Goal: Task Accomplishment & Management: Use online tool/utility

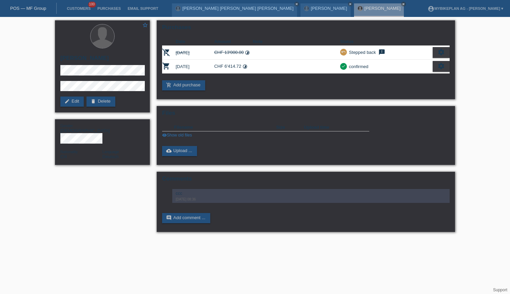
click at [33, 8] on link "POS — MF Group" at bounding box center [28, 8] width 36 height 5
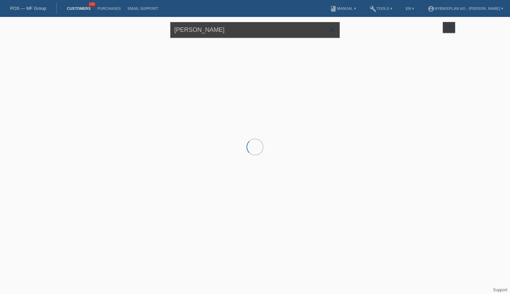
drag, startPoint x: 232, startPoint y: 23, endPoint x: 146, endPoint y: 27, distance: 86.1
click at [146, 27] on div "[PERSON_NAME] close filter_list view_module Show all customers star Show stared…" at bounding box center [254, 29] width 407 height 24
paste input "[PERSON_NAME]"
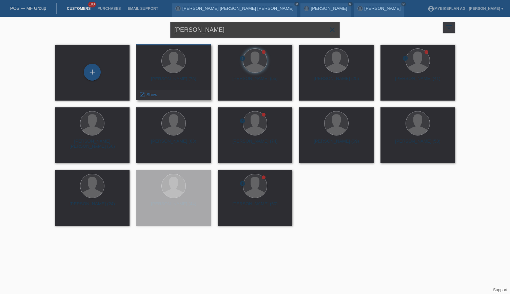
type input "[PERSON_NAME]"
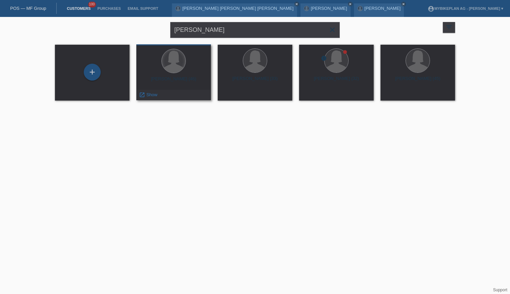
click at [180, 67] on div at bounding box center [174, 61] width 24 height 24
click at [175, 64] on div at bounding box center [174, 61] width 24 height 24
click at [157, 95] on span "Show" at bounding box center [151, 94] width 11 height 5
click at [149, 95] on span "Show" at bounding box center [151, 94] width 11 height 5
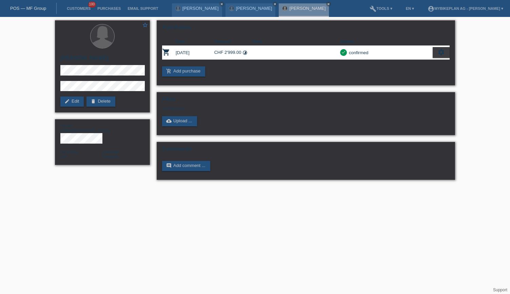
click at [32, 5] on div "POS — MF Group" at bounding box center [28, 8] width 57 height 11
click at [32, 7] on link "POS — MF Group" at bounding box center [28, 8] width 36 height 5
click at [32, 8] on link "POS — MF Group" at bounding box center [28, 8] width 36 height 5
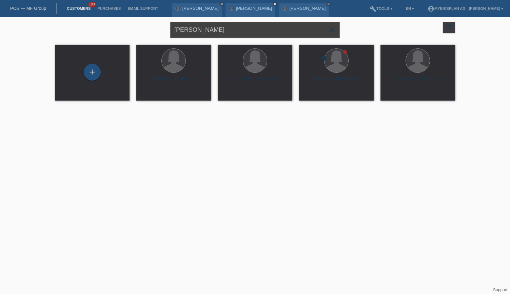
drag, startPoint x: 208, startPoint y: 32, endPoint x: 159, endPoint y: 26, distance: 49.8
click at [159, 26] on div "[PERSON_NAME] close filter_list view_module Show all customers star Show stared…" at bounding box center [254, 29] width 407 height 24
paste input "[PERSON_NAME]"
type input "[PERSON_NAME]"
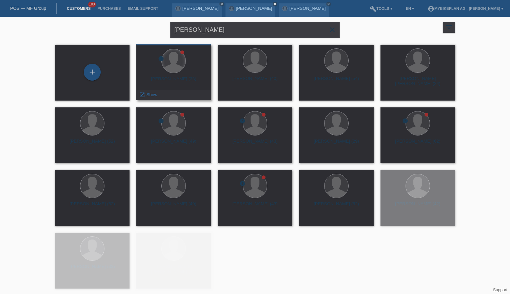
click at [180, 52] on div "error Marc Seifried (38) launch Show" at bounding box center [173, 72] width 75 height 56
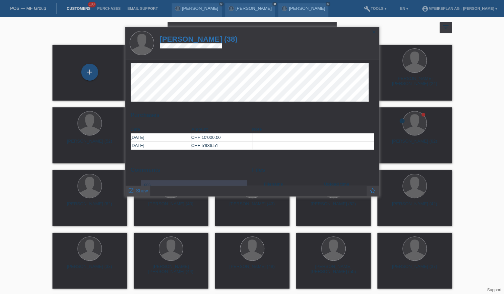
click at [140, 189] on span "Show" at bounding box center [142, 190] width 12 height 5
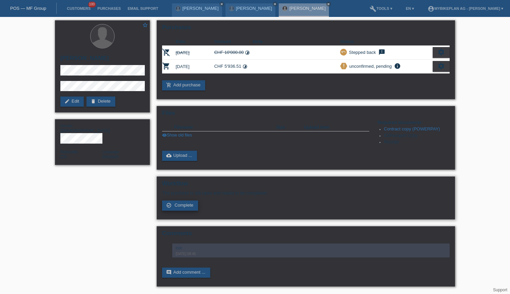
click at [188, 202] on link "check_circle_outline Complete" at bounding box center [180, 206] width 36 height 10
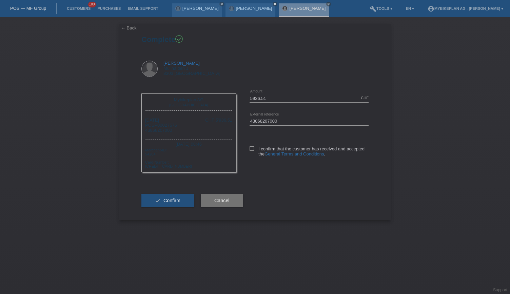
drag, startPoint x: 251, startPoint y: 145, endPoint x: 246, endPoint y: 151, distance: 8.2
click at [251, 147] on div "I confirm that the customer has received and accepted the General Terms and Con…" at bounding box center [308, 150] width 119 height 35
click at [250, 151] on label "I confirm that the customer has received and accepted the General Terms and Con…" at bounding box center [308, 151] width 119 height 10
click at [250, 151] on input "I confirm that the customer has received and accepted the General Terms and Con…" at bounding box center [251, 148] width 4 height 4
checkbox input "true"
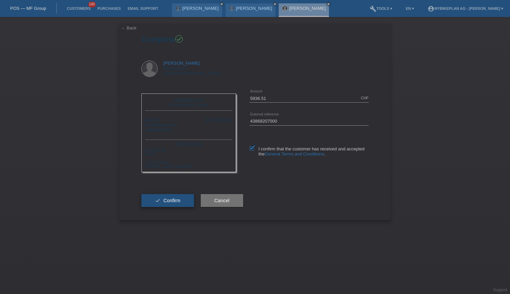
click at [164, 201] on span "Confirm" at bounding box center [171, 200] width 17 height 5
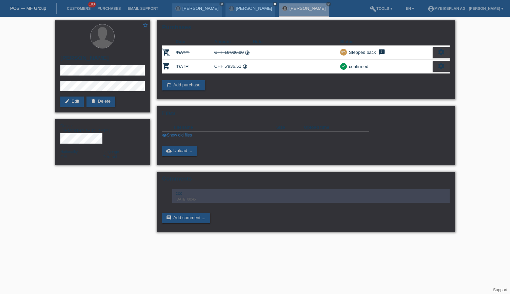
click at [26, 6] on link "POS — MF Group" at bounding box center [28, 8] width 36 height 5
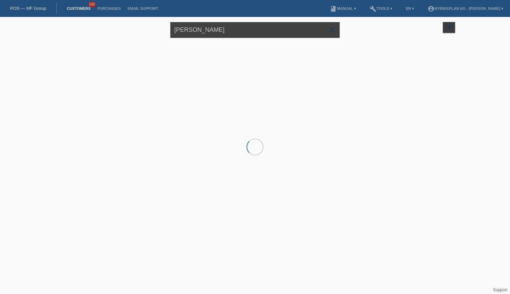
drag, startPoint x: 230, startPoint y: 28, endPoint x: 156, endPoint y: 36, distance: 74.2
click at [156, 37] on div "Marc Seifried close filter_list view_module Show all customers star Show stared…" at bounding box center [254, 29] width 407 height 24
paste input "onika Maskova"
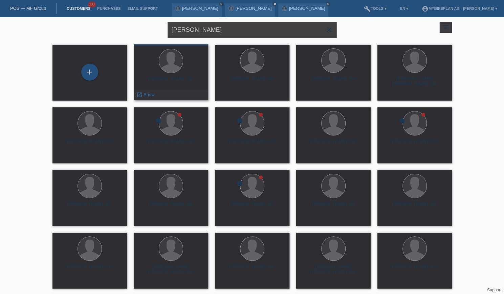
type input "[PERSON_NAME]"
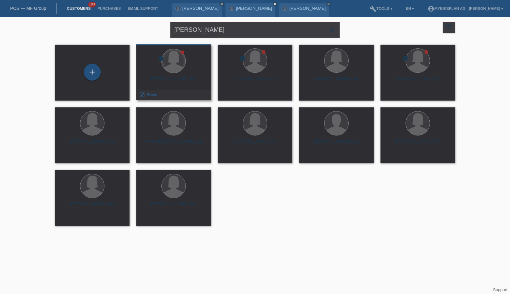
click at [175, 54] on div at bounding box center [174, 61] width 24 height 24
click at [151, 91] on div "launch Show" at bounding box center [148, 95] width 23 height 10
click at [150, 95] on span "Show" at bounding box center [151, 94] width 11 height 5
click at [144, 95] on icon "launch" at bounding box center [142, 95] width 6 height 6
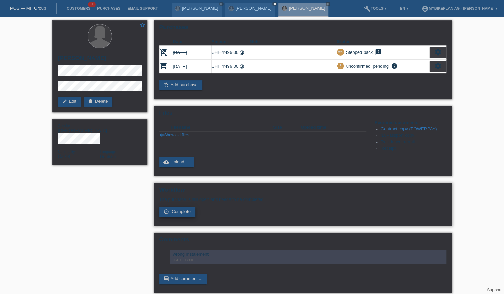
click at [182, 211] on span "Complete" at bounding box center [181, 211] width 19 height 5
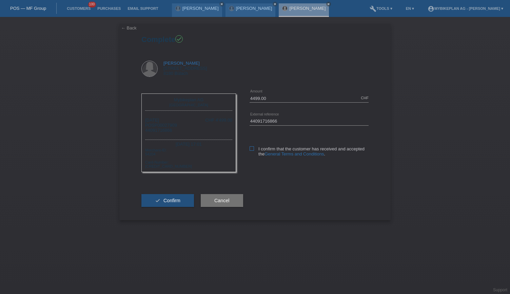
click at [250, 149] on icon at bounding box center [251, 148] width 4 height 4
click at [250, 149] on input "I confirm that the customer has received and accepted the General Terms and Con…" at bounding box center [251, 148] width 4 height 4
checkbox input "true"
click at [172, 198] on button "check Confirm" at bounding box center [167, 200] width 53 height 13
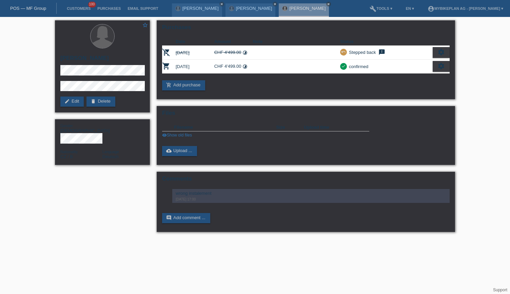
click at [38, 12] on div "POS — MF Group" at bounding box center [28, 8] width 57 height 11
click at [34, 8] on link "POS — MF Group" at bounding box center [28, 8] width 36 height 5
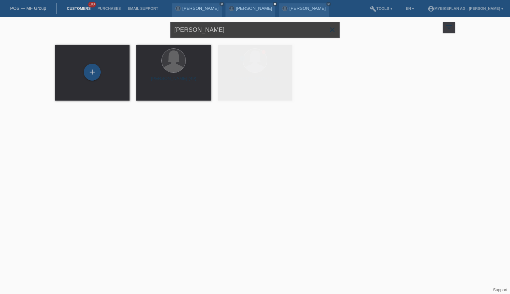
drag, startPoint x: 235, startPoint y: 29, endPoint x: 152, endPoint y: 34, distance: 83.1
click at [152, 34] on div "[PERSON_NAME] close filter_list view_module Show all customers star Show stared…" at bounding box center [254, 29] width 407 height 24
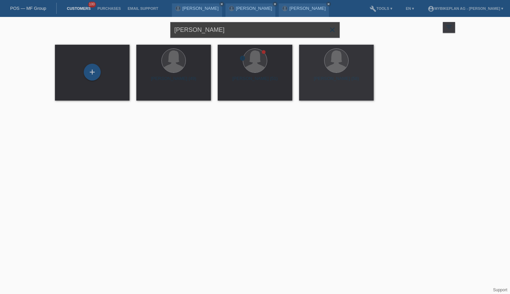
paste input "Peter Vajk"
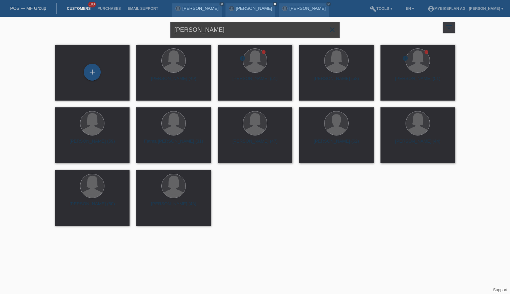
type input "Peter Vajk"
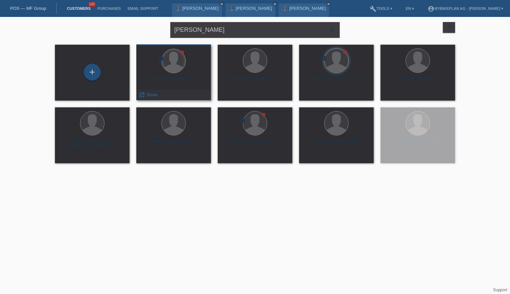
click at [173, 63] on div at bounding box center [174, 61] width 24 height 24
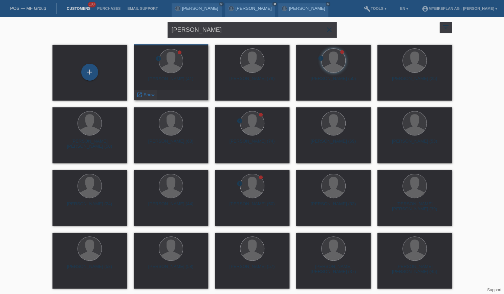
click at [148, 93] on span "Show" at bounding box center [149, 94] width 11 height 5
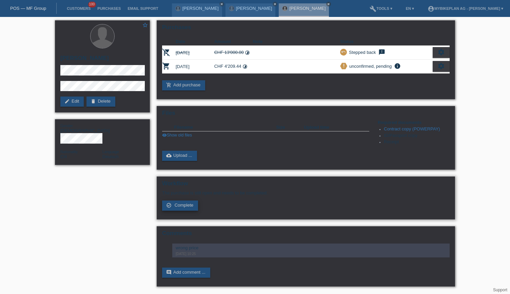
click at [187, 206] on span "Complete" at bounding box center [183, 205] width 19 height 5
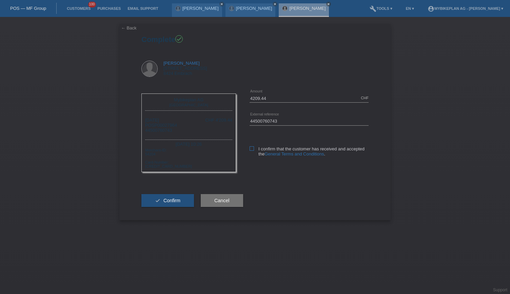
click at [250, 150] on icon at bounding box center [251, 148] width 4 height 4
click at [250, 150] on input "I confirm that the customer has received and accepted the General Terms and Con…" at bounding box center [251, 148] width 4 height 4
checkbox input "true"
click at [157, 201] on icon "check" at bounding box center [157, 200] width 5 height 5
